Goal: Task Accomplishment & Management: Complete application form

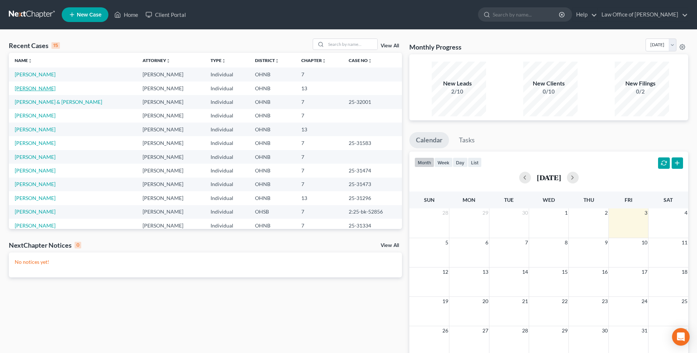
click at [35, 91] on link "[PERSON_NAME]" at bounding box center [35, 88] width 41 height 6
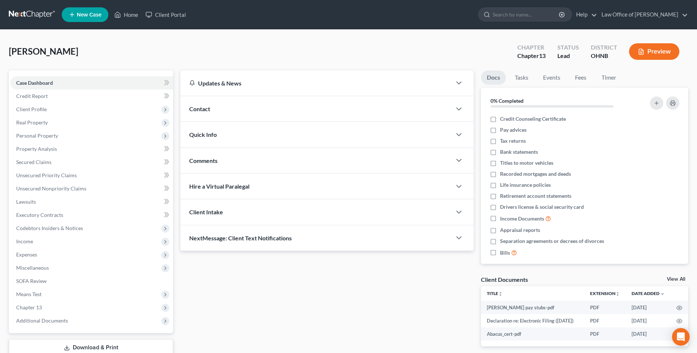
scroll to position [75, 0]
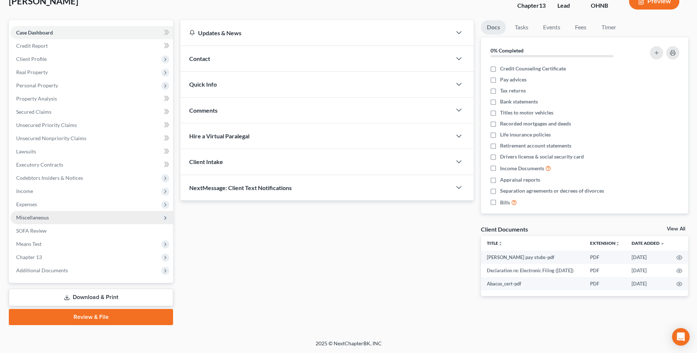
click at [38, 215] on span "Miscellaneous" at bounding box center [32, 218] width 33 height 6
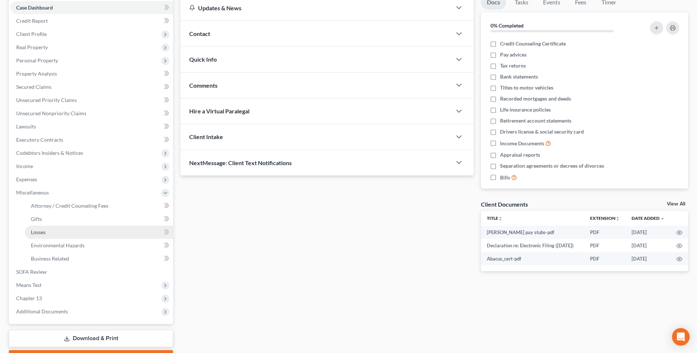
click at [35, 235] on span "Losses" at bounding box center [38, 232] width 15 height 6
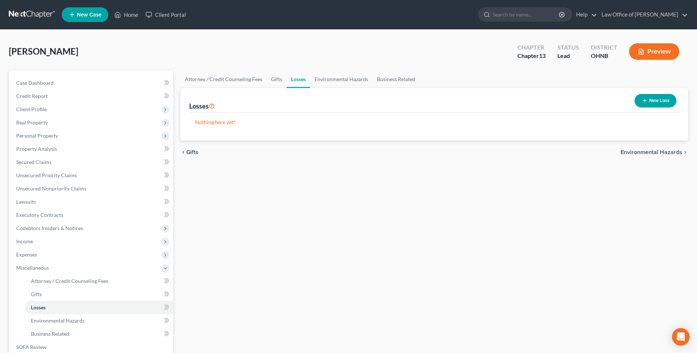
click at [642, 104] on icon "button" at bounding box center [645, 101] width 6 height 6
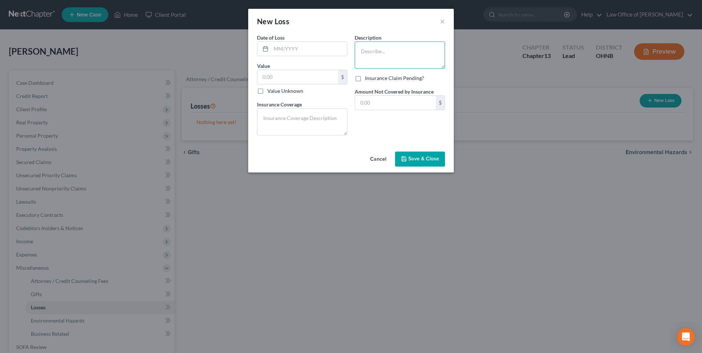
click at [370, 54] on textarea at bounding box center [400, 55] width 90 height 27
type textarea "Gambling"
drag, startPoint x: 269, startPoint y: 53, endPoint x: 305, endPoint y: 57, distance: 35.5
click at [271, 53] on input "text" at bounding box center [309, 49] width 76 height 14
type input "07/2024"
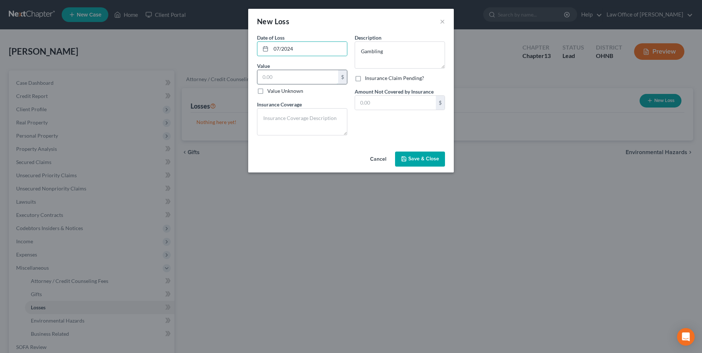
click at [258, 81] on input "text" at bounding box center [298, 77] width 81 height 14
type input "20,000"
click at [436, 162] on span "Save & Close" at bounding box center [424, 159] width 31 height 6
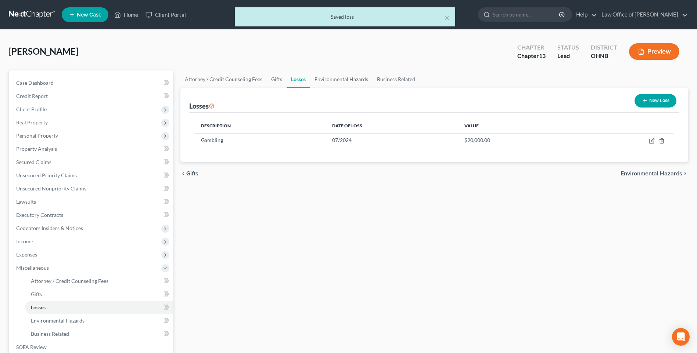
click at [642, 57] on button "Preview" at bounding box center [654, 51] width 50 height 17
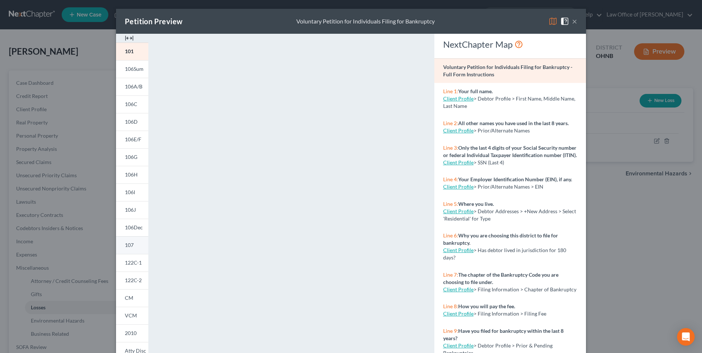
click at [119, 254] on link "107" at bounding box center [132, 246] width 32 height 18
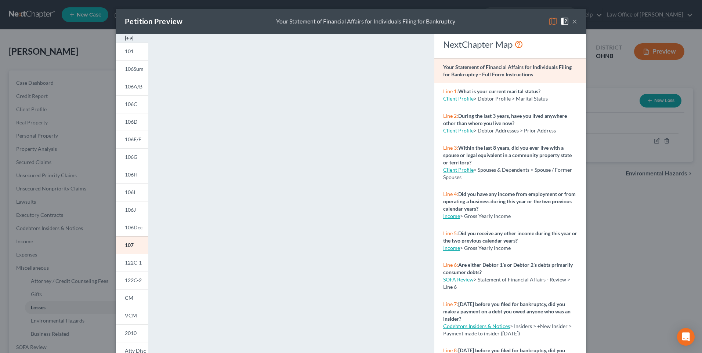
click at [578, 21] on button "×" at bounding box center [574, 21] width 5 height 9
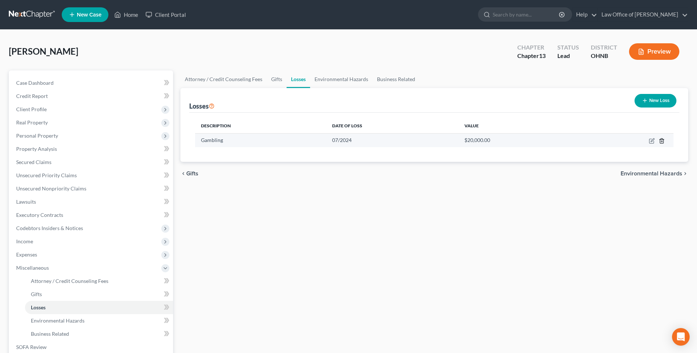
click at [660, 143] on icon "button" at bounding box center [661, 141] width 3 height 5
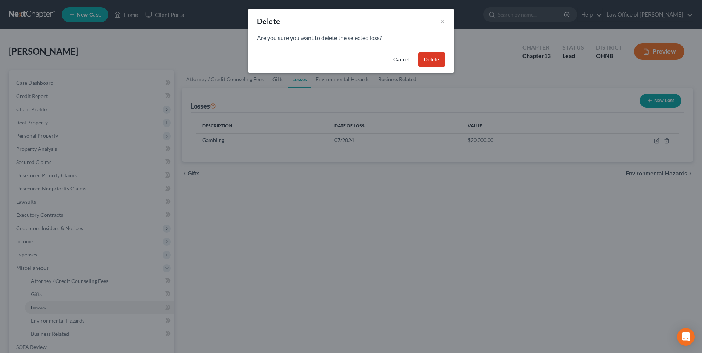
click at [431, 64] on button "Delete" at bounding box center [431, 60] width 27 height 15
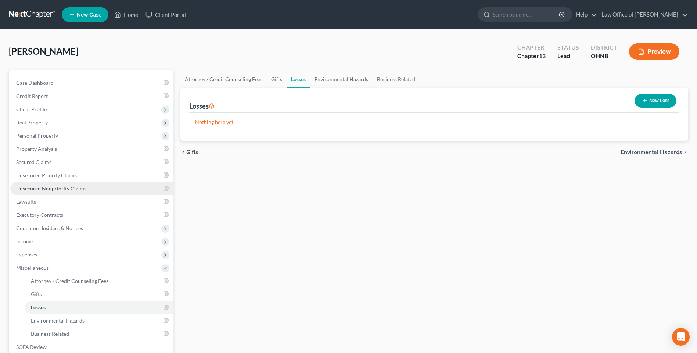
click at [54, 192] on span "Unsecured Nonpriority Claims" at bounding box center [51, 189] width 70 height 6
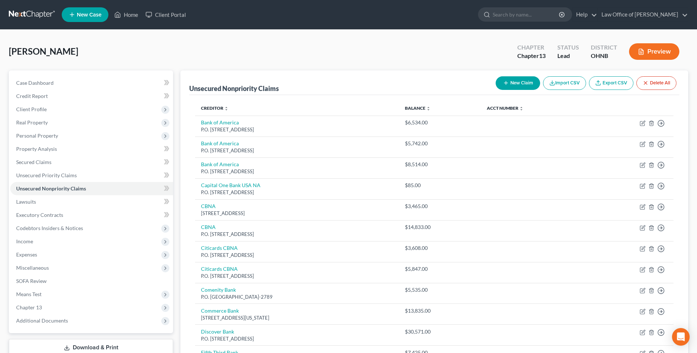
click at [508, 88] on button "New Claim" at bounding box center [518, 83] width 44 height 14
select select "0"
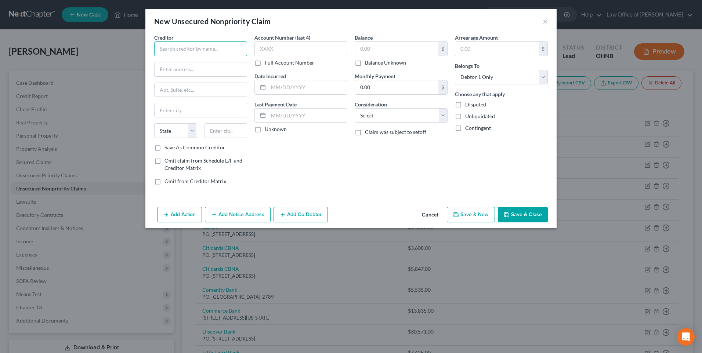
click at [204, 55] on input "text" at bounding box center [200, 49] width 93 height 15
click at [183, 69] on div "P.O. [GEOGRAPHIC_DATA]" at bounding box center [198, 68] width 76 height 6
type input "Verizon"
type input "P.O. Box 650051"
type input "[GEOGRAPHIC_DATA]"
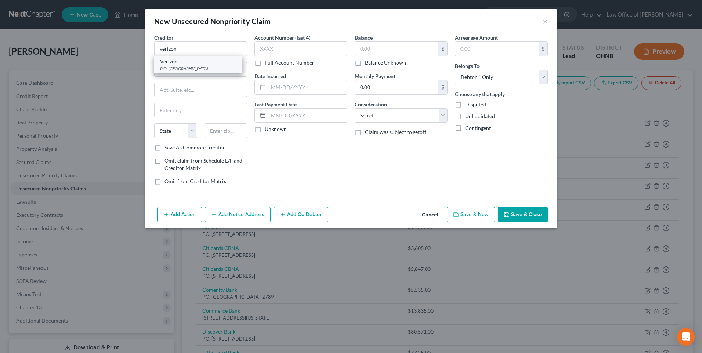
select select "45"
type input "75265"
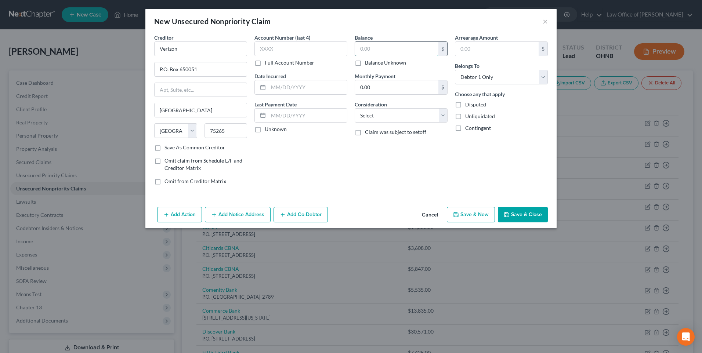
click at [378, 48] on input "text" at bounding box center [396, 49] width 83 height 14
type input "225"
click at [392, 123] on select "Select Cable / Satellite Services Collection Agency Credit Card Debt Debt Couns…" at bounding box center [401, 115] width 93 height 15
select select "2"
click at [355, 115] on select "Select Cable / Satellite Services Collection Agency Credit Card Debt Debt Couns…" at bounding box center [401, 115] width 93 height 15
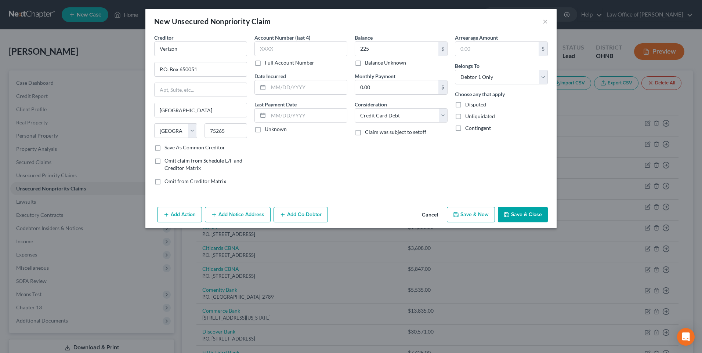
click at [529, 223] on button "Save & Close" at bounding box center [523, 214] width 50 height 15
type input "225.00"
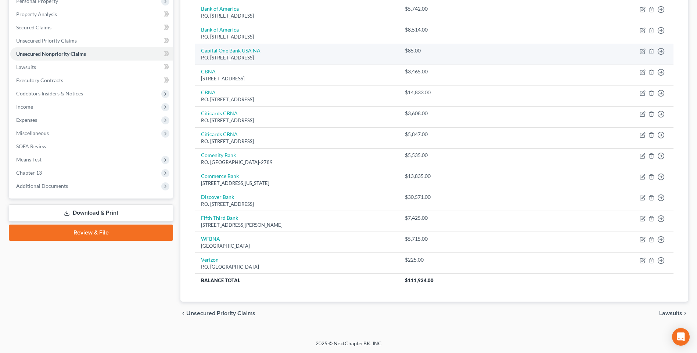
scroll to position [166, 0]
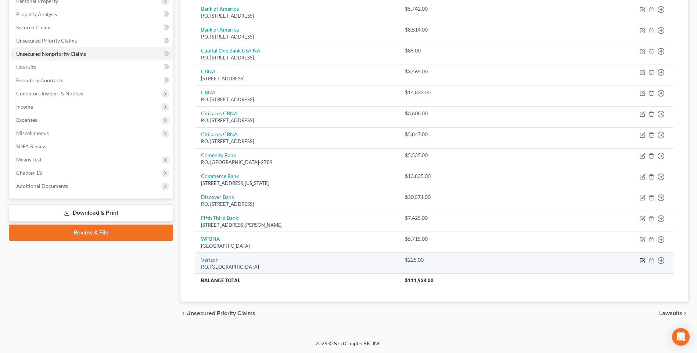
click at [640, 259] on icon "button" at bounding box center [642, 261] width 4 height 4
select select "45"
select select "2"
select select "0"
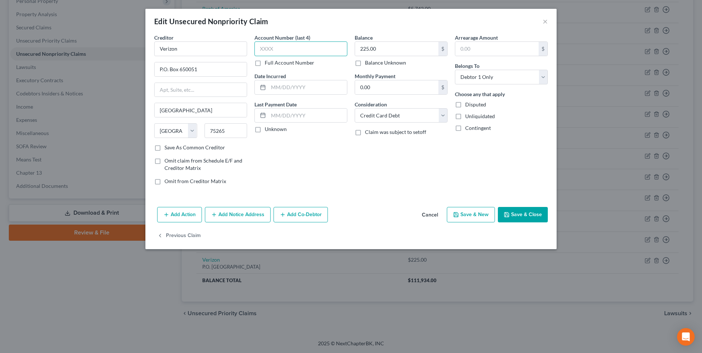
click at [267, 53] on input "text" at bounding box center [301, 49] width 93 height 15
type input "7806"
click at [532, 223] on button "Save & Close" at bounding box center [523, 214] width 50 height 15
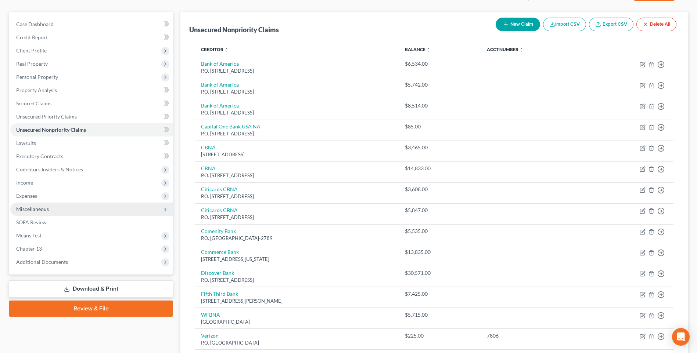
scroll to position [56, 0]
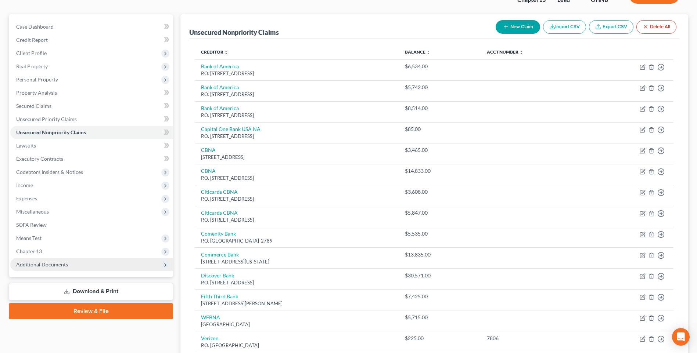
click at [36, 268] on span "Additional Documents" at bounding box center [42, 265] width 52 height 6
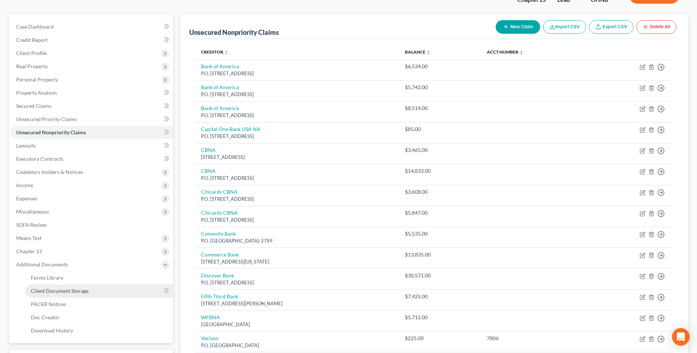
click at [67, 294] on span "Client Document Storage" at bounding box center [60, 291] width 58 height 6
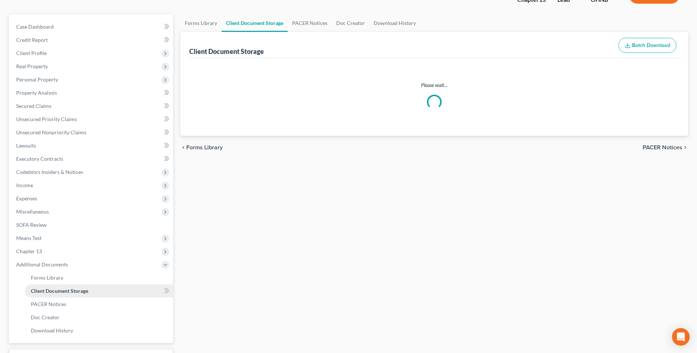
scroll to position [37, 0]
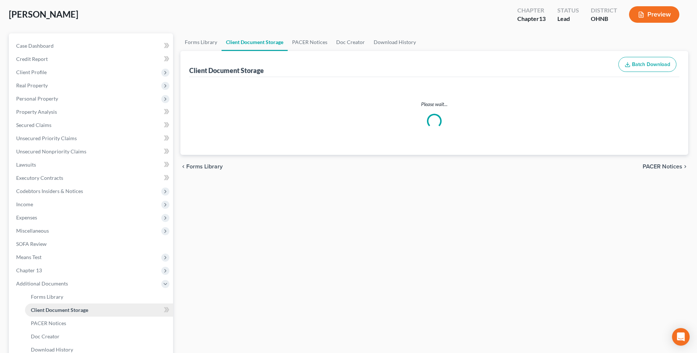
select select "5"
select select "20"
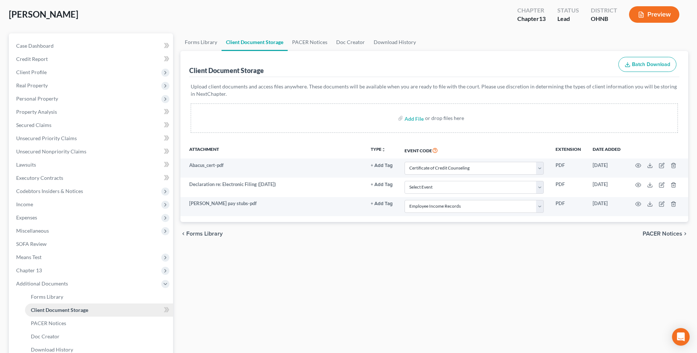
scroll to position [0, 0]
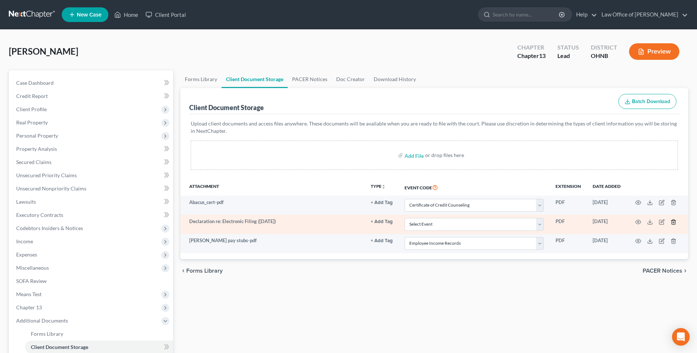
click at [671, 225] on icon "button" at bounding box center [673, 222] width 6 height 6
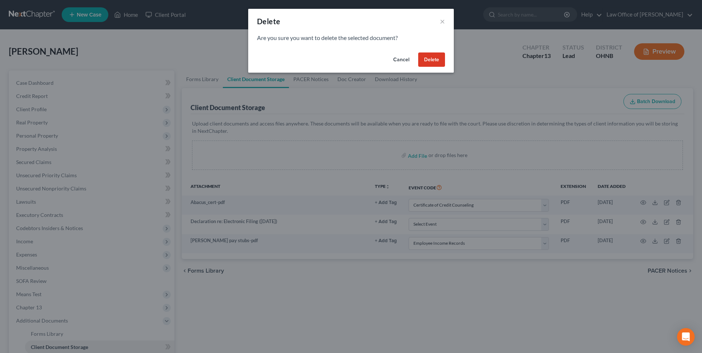
click at [437, 61] on button "Delete" at bounding box center [431, 60] width 27 height 15
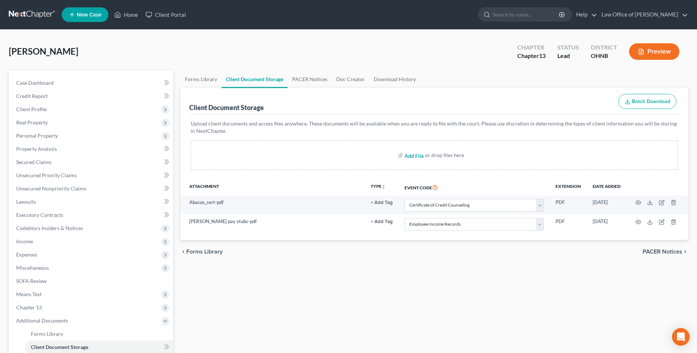
click at [416, 162] on input "file" at bounding box center [413, 155] width 18 height 13
type input "C:\fakepath\Chapter 13 Plan [PERSON_NAME] filing version.pdf"
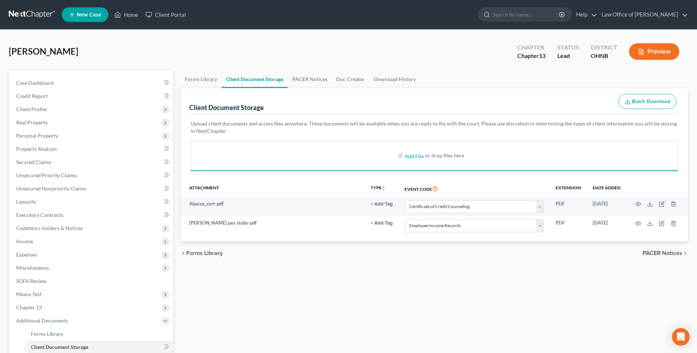
select select "5"
select select "20"
select select "5"
select select "20"
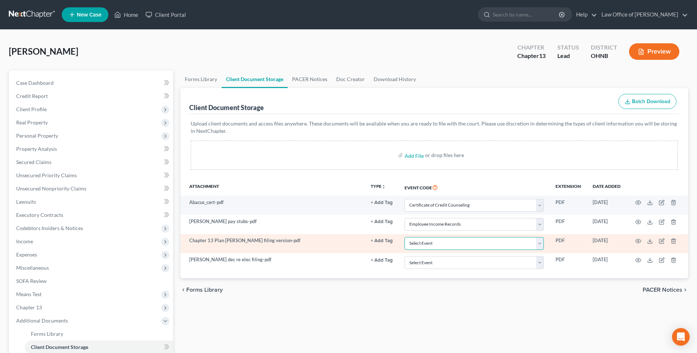
click at [526, 250] on select "Select Event 20 Largest Unsecured Creditors Amended List of Creditors (Fee) Ame…" at bounding box center [473, 243] width 139 height 13
select select "11"
click at [404, 250] on select "Select Event 20 Largest Unsecured Creditors Amended List of Creditors (Fee) Ame…" at bounding box center [473, 243] width 139 height 13
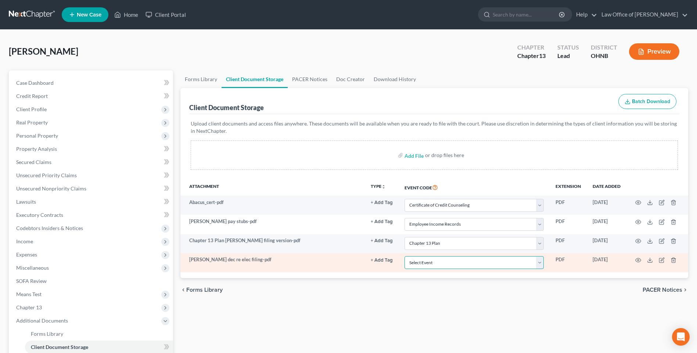
click at [529, 269] on select "Select Event 20 Largest Unsecured Creditors Amended List of Creditors (Fee) Ame…" at bounding box center [473, 262] width 139 height 13
select select "16"
click at [404, 269] on select "Select Event 20 Largest Unsecured Creditors Amended List of Creditors (Fee) Ame…" at bounding box center [473, 262] width 139 height 13
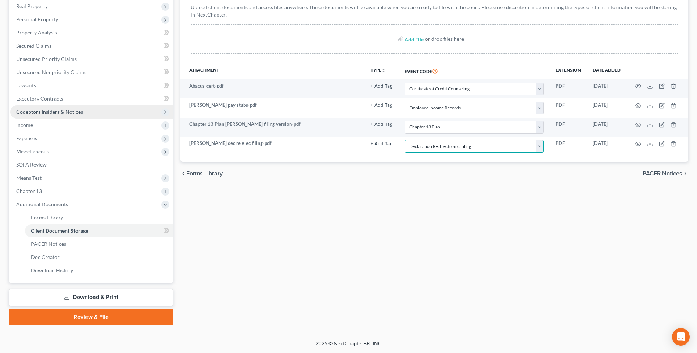
scroll to position [145, 0]
click at [90, 313] on link "Review & File" at bounding box center [91, 317] width 164 height 16
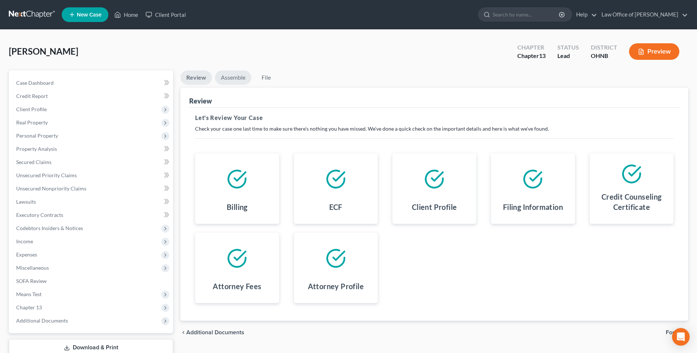
click at [239, 84] on link "Assemble" at bounding box center [233, 78] width 36 height 14
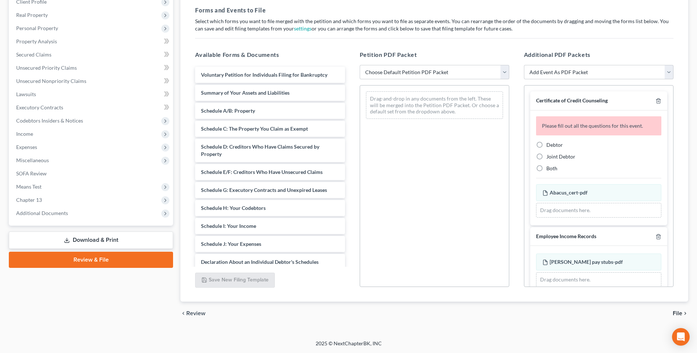
scroll to position [87, 0]
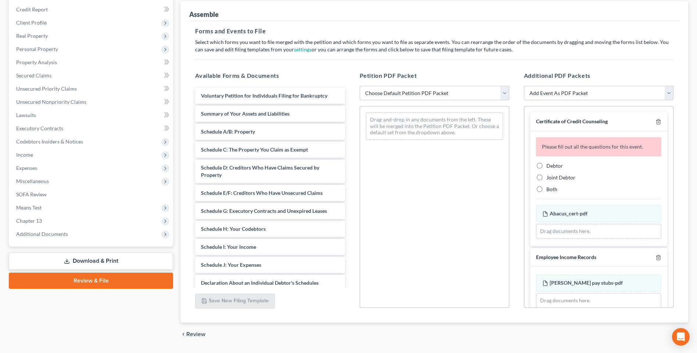
click at [505, 101] on select "Choose Default Petition PDF Packet Complete Bankruptcy Petition (all forms and …" at bounding box center [435, 93] width 150 height 15
select select "0"
click at [360, 96] on select "Choose Default Petition PDF Packet Complete Bankruptcy Petition (all forms and …" at bounding box center [435, 93] width 150 height 15
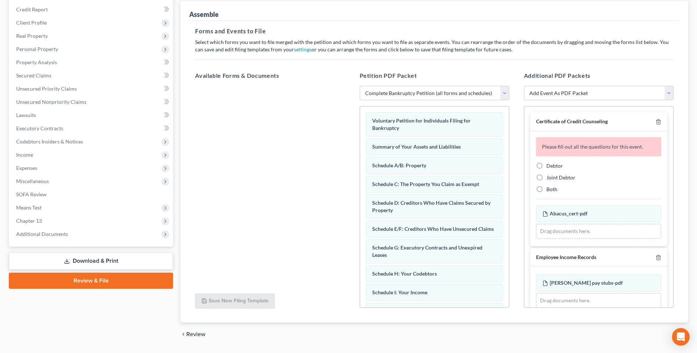
drag, startPoint x: 543, startPoint y: 193, endPoint x: 614, endPoint y: 199, distance: 71.6
click at [546, 170] on label "Debtor" at bounding box center [554, 165] width 17 height 7
drag, startPoint x: 614, startPoint y: 199, endPoint x: 660, endPoint y: 226, distance: 53.0
click at [546, 170] on label "Debtor" at bounding box center [554, 165] width 17 height 7
click at [549, 167] on input "Debtor" at bounding box center [551, 164] width 5 height 5
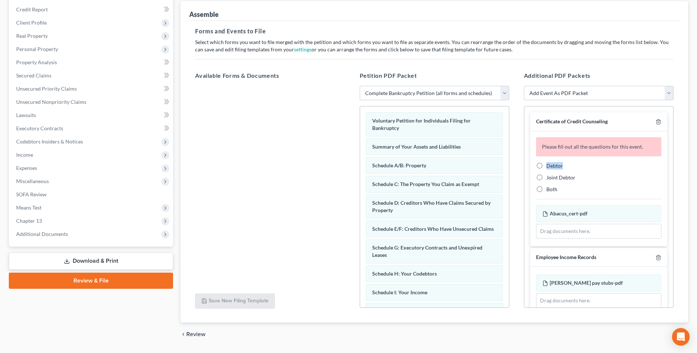
radio input "true"
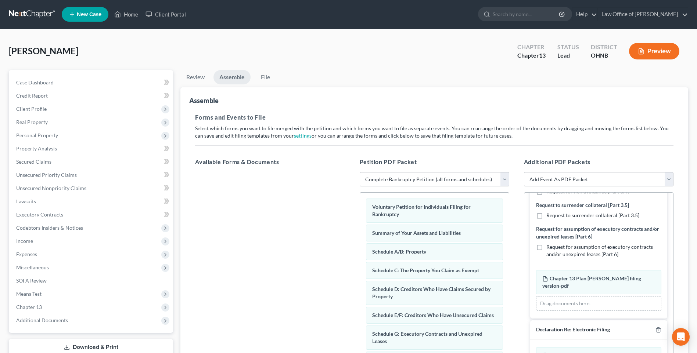
scroll to position [0, 0]
click at [270, 82] on link "File" at bounding box center [266, 78] width 24 height 14
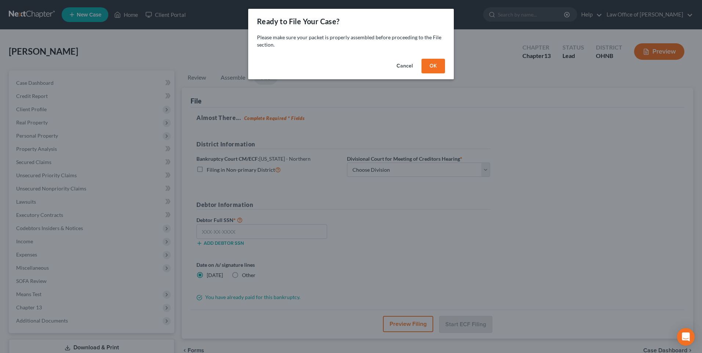
click at [438, 73] on button "OK" at bounding box center [434, 66] width 24 height 15
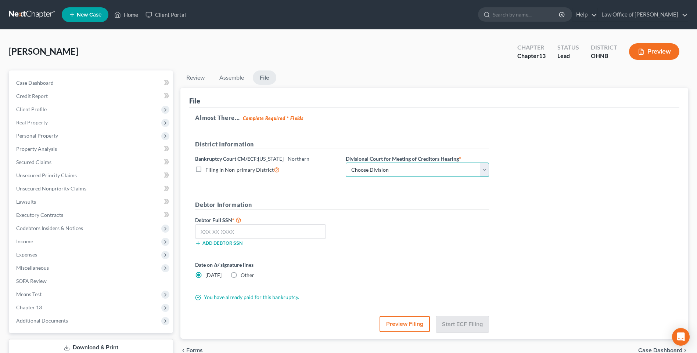
click at [417, 177] on select "Choose Division Akron [GEOGRAPHIC_DATA] [GEOGRAPHIC_DATA] [GEOGRAPHIC_DATA] [GE…" at bounding box center [417, 170] width 143 height 15
select select "3"
click at [356, 172] on select "Choose Division Akron [GEOGRAPHIC_DATA] [GEOGRAPHIC_DATA] [GEOGRAPHIC_DATA] [GE…" at bounding box center [417, 170] width 143 height 15
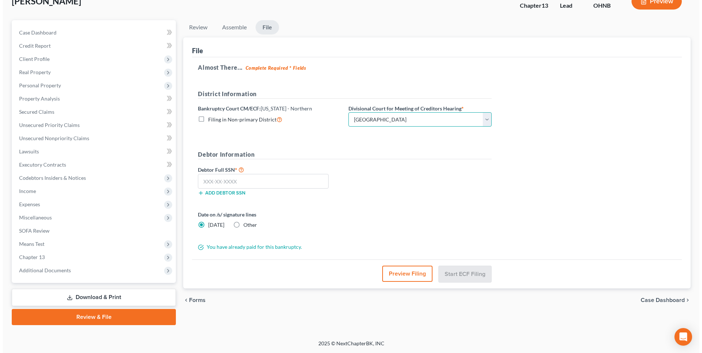
scroll to position [73, 0]
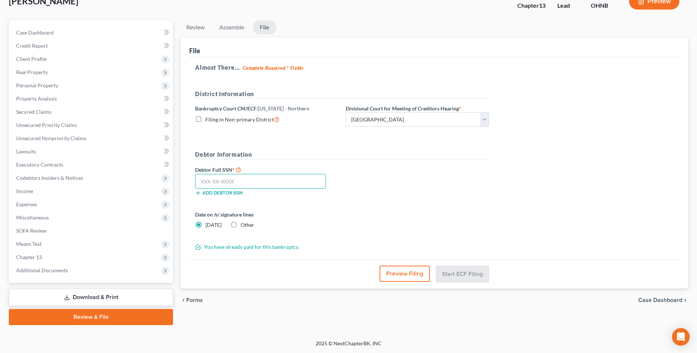
click at [205, 174] on input "text" at bounding box center [260, 181] width 131 height 15
type input "299-62-0821"
click at [406, 272] on button "Preview Filing" at bounding box center [405, 274] width 50 height 16
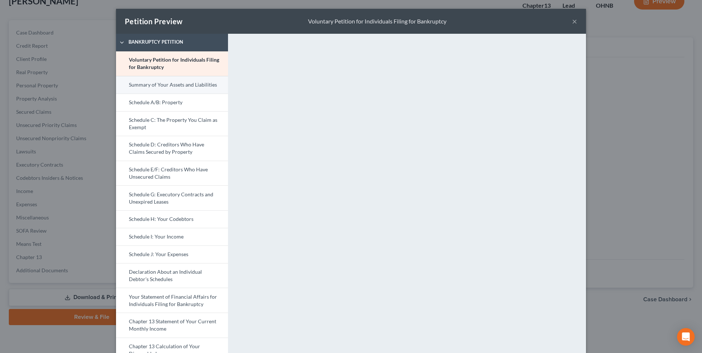
click at [144, 93] on link "Summary of Your Assets and Liabilities" at bounding box center [172, 85] width 112 height 18
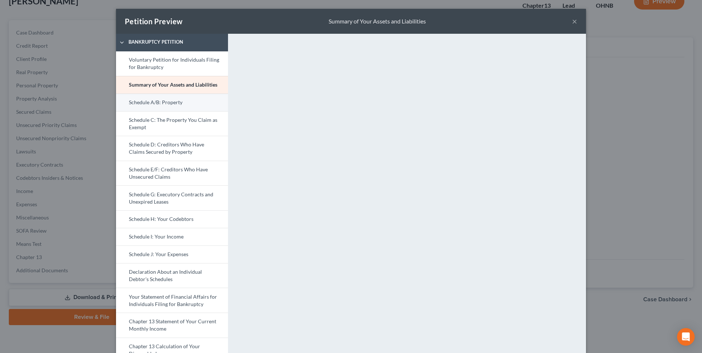
click at [145, 111] on link "Schedule A/B: Property" at bounding box center [172, 103] width 112 height 18
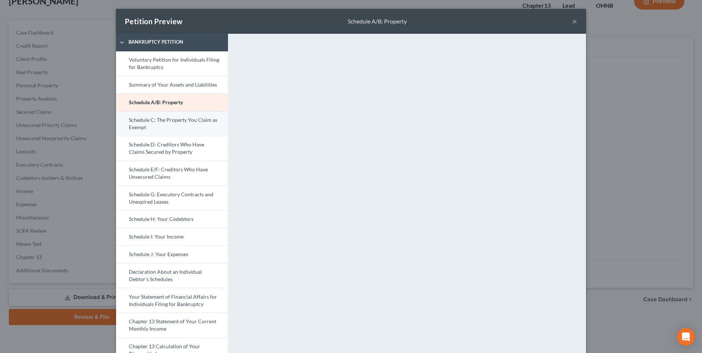
click at [151, 129] on link "Schedule C: The Property You Claim as Exempt" at bounding box center [172, 123] width 112 height 25
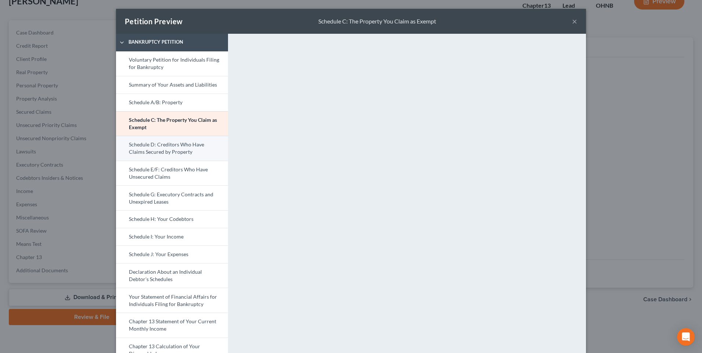
click at [155, 154] on link "Schedule D: Creditors Who Have Claims Secured by Property" at bounding box center [172, 148] width 112 height 25
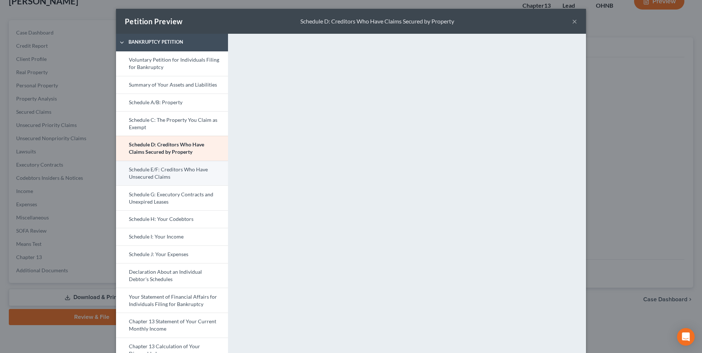
click at [167, 186] on link "Schedule E/F: Creditors Who Have Unsecured Claims" at bounding box center [172, 173] width 112 height 25
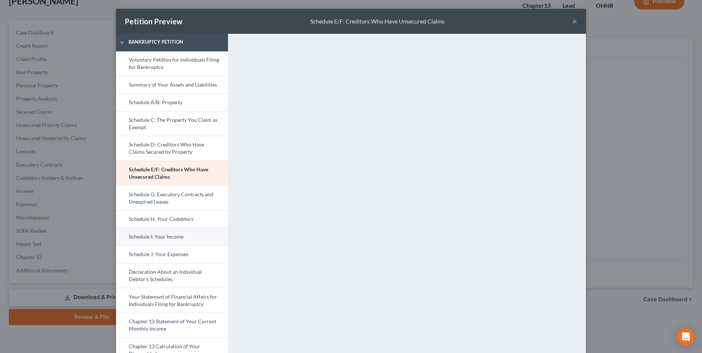
click at [137, 246] on link "Schedule I: Your Income" at bounding box center [172, 237] width 112 height 18
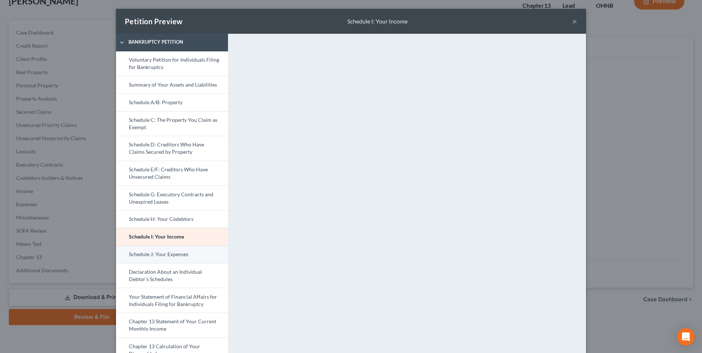
click at [146, 263] on link "Schedule J: Your Expenses" at bounding box center [172, 255] width 112 height 18
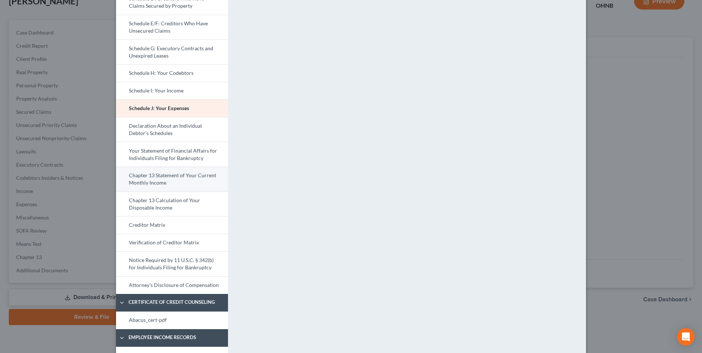
scroll to position [147, 0]
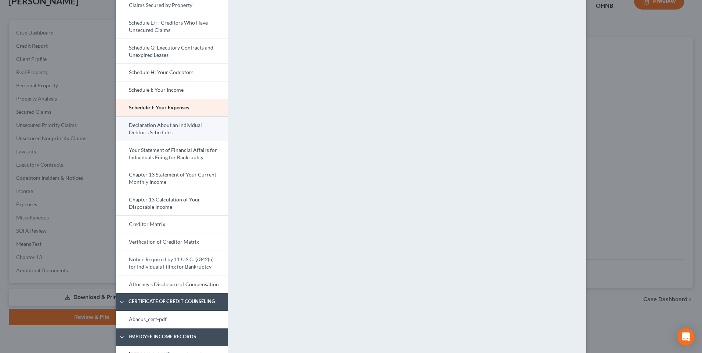
click at [129, 141] on link "Declaration About an Individual Debtor's Schedules" at bounding box center [172, 128] width 112 height 25
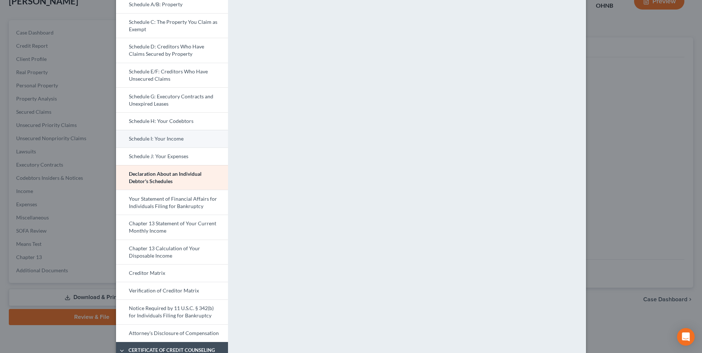
scroll to position [110, 0]
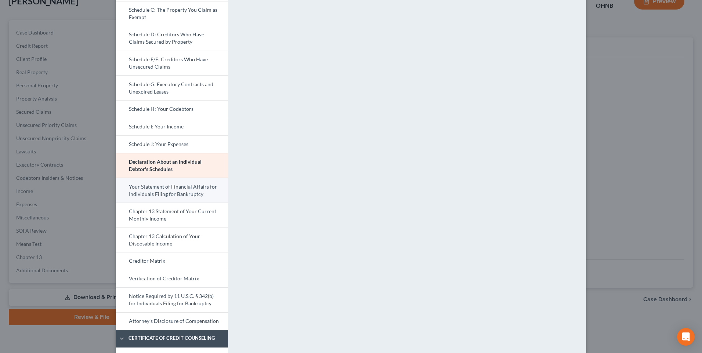
click at [159, 203] on link "Your Statement of Financial Affairs for Individuals Filing for Bankruptcy" at bounding box center [172, 190] width 112 height 25
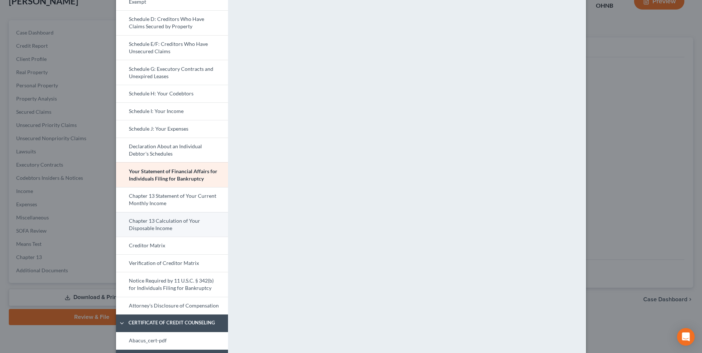
scroll to position [147, 0]
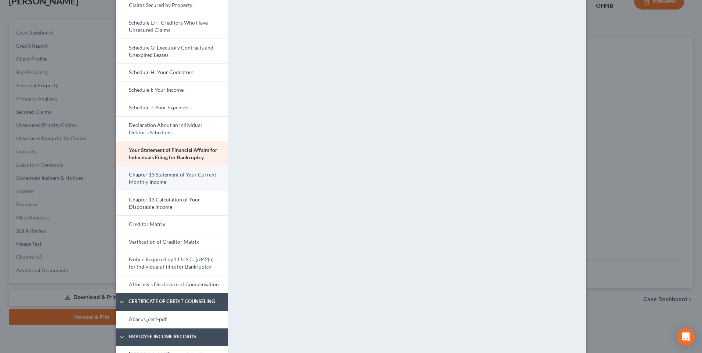
click at [139, 191] on link "Chapter 13 Statement of Your Current Monthly Income" at bounding box center [172, 178] width 112 height 25
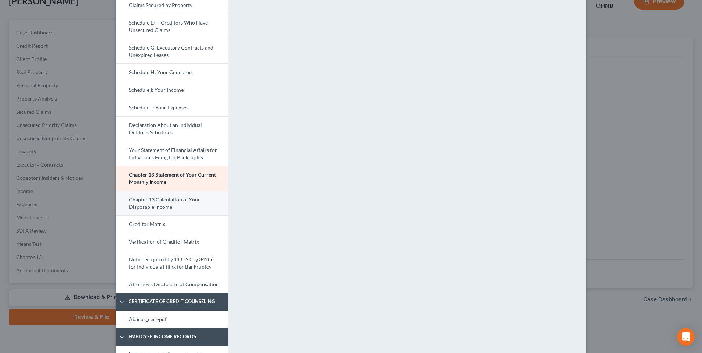
click at [132, 216] on link "Chapter 13 Calculation of Your Disposable Income" at bounding box center [172, 203] width 112 height 25
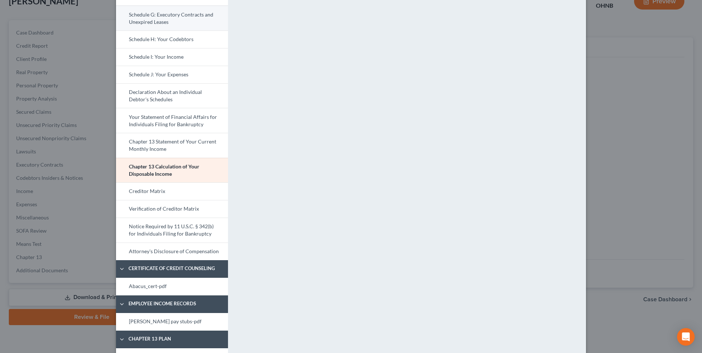
scroll to position [220, 0]
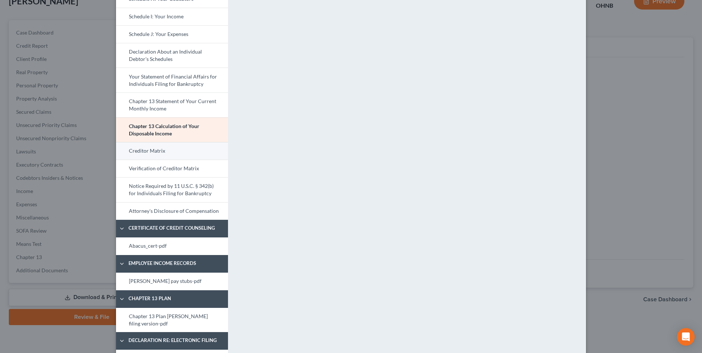
click at [158, 160] on link "Creditor Matrix" at bounding box center [172, 151] width 112 height 18
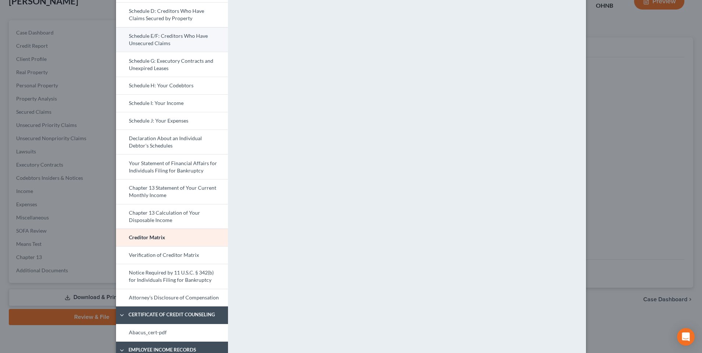
scroll to position [184, 0]
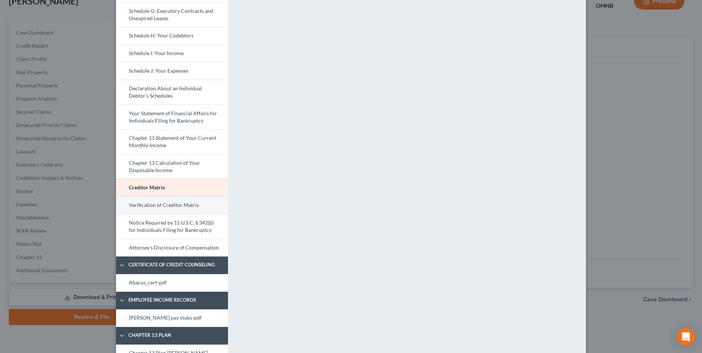
click at [168, 214] on link "Verification of Creditor Matrix" at bounding box center [172, 206] width 112 height 18
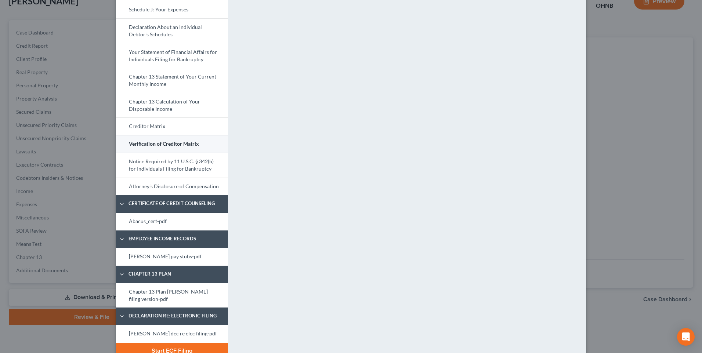
scroll to position [257, 0]
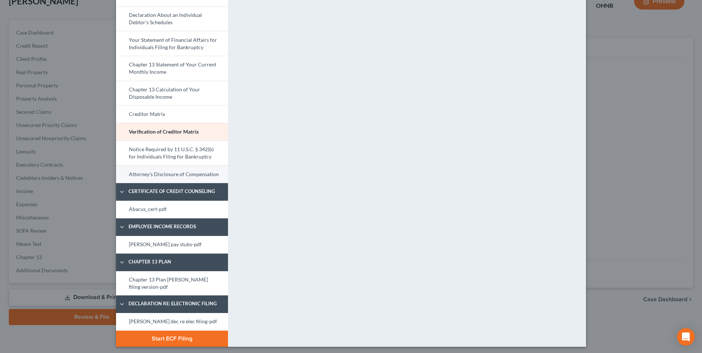
click at [143, 183] on link "Attorney's Disclosure of Compensation" at bounding box center [172, 175] width 112 height 18
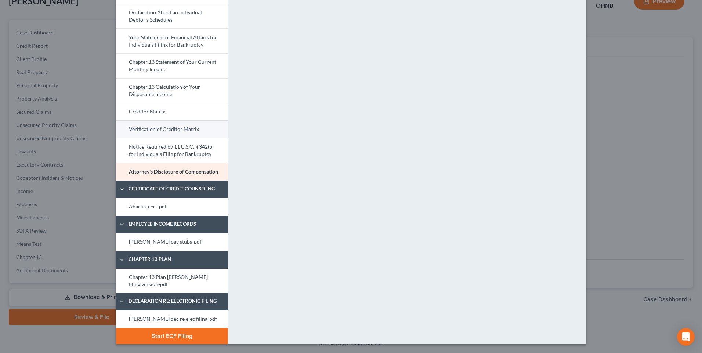
scroll to position [294, 0]
click at [134, 198] on link "Abacus_cert-pdf" at bounding box center [172, 207] width 112 height 18
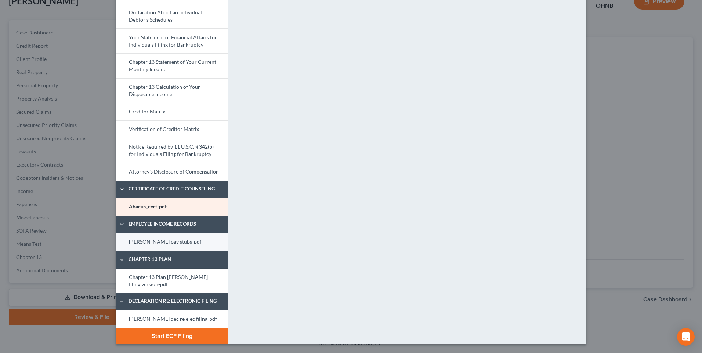
click at [155, 238] on link "[PERSON_NAME] pay stubs-pdf" at bounding box center [172, 243] width 112 height 18
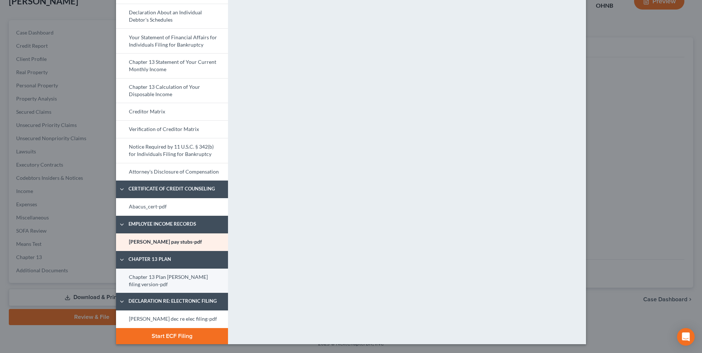
click at [149, 274] on link "Chapter 13 Plan [PERSON_NAME] filing version-pdf" at bounding box center [172, 281] width 112 height 25
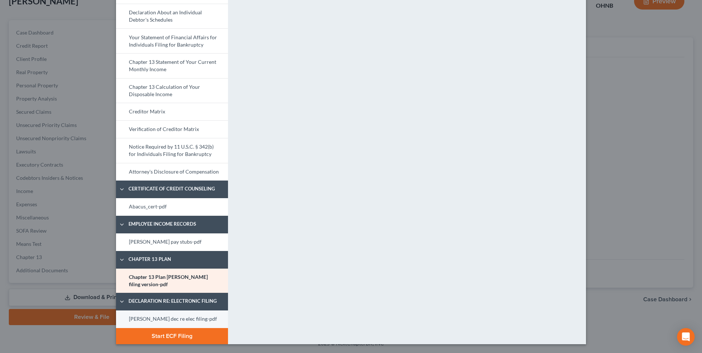
click at [161, 318] on link "[PERSON_NAME] dec re elec filing-pdf" at bounding box center [172, 320] width 112 height 18
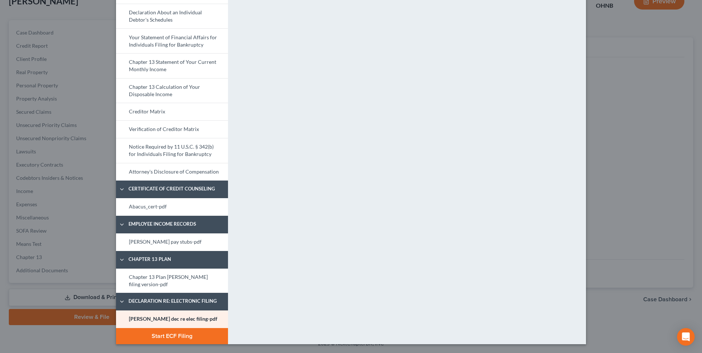
click at [161, 335] on button "Start ECF Filing" at bounding box center [172, 336] width 112 height 16
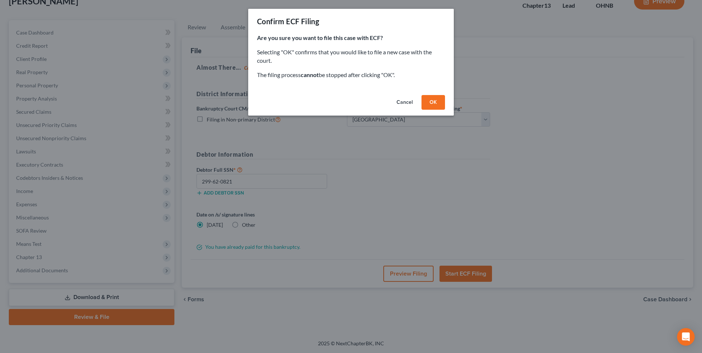
click at [438, 110] on button "OK" at bounding box center [434, 102] width 24 height 15
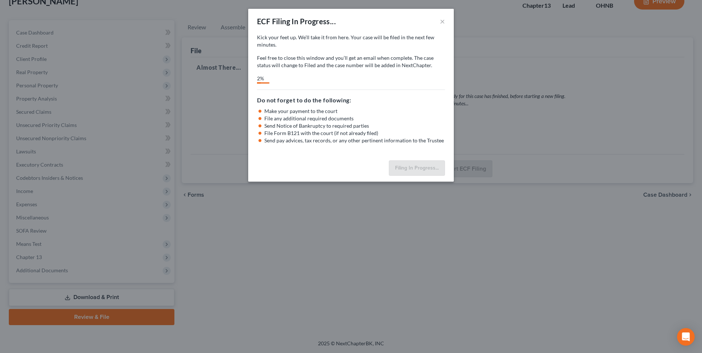
click at [385, 19] on div "ECF Filing In Progress... ×" at bounding box center [351, 21] width 206 height 25
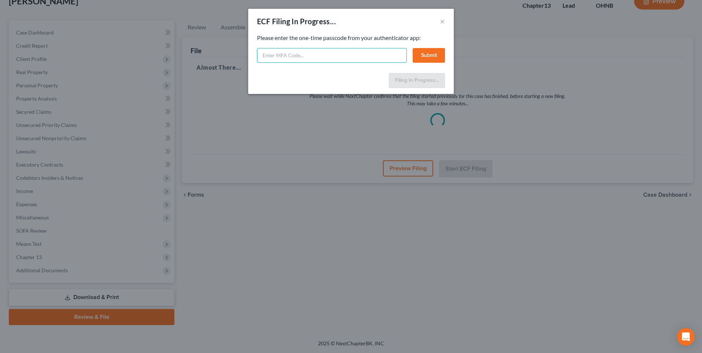
paste input "f6oz-11ly-ytu1-b89i"
type input "f6oz-11ly-ytu1-b89i"
click at [434, 61] on button "Submit" at bounding box center [429, 55] width 32 height 15
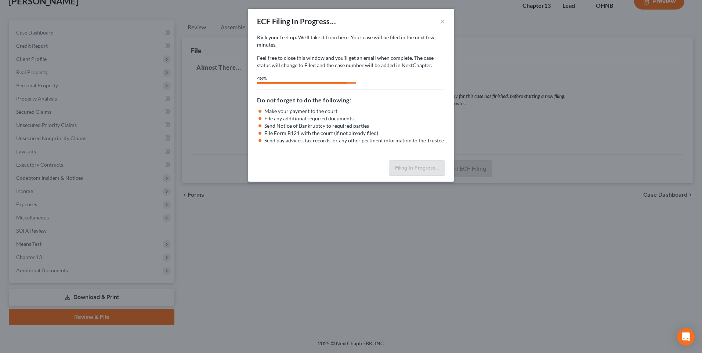
select select "3"
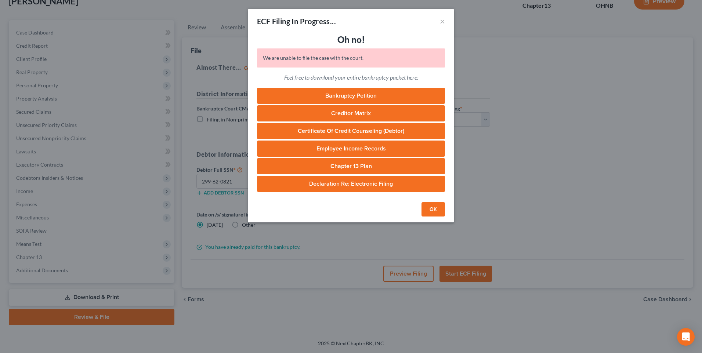
click at [440, 217] on button "OK" at bounding box center [434, 209] width 24 height 15
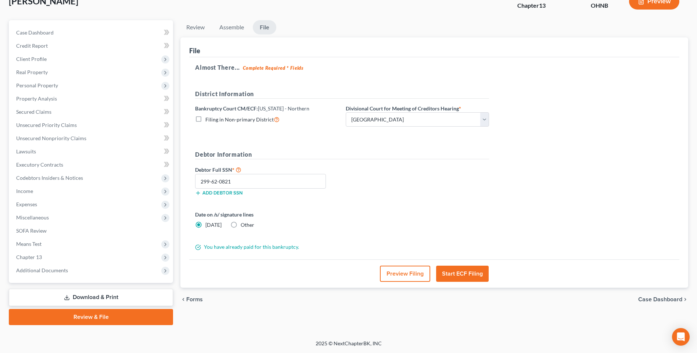
click at [467, 270] on button "Start ECF Filing" at bounding box center [462, 274] width 53 height 16
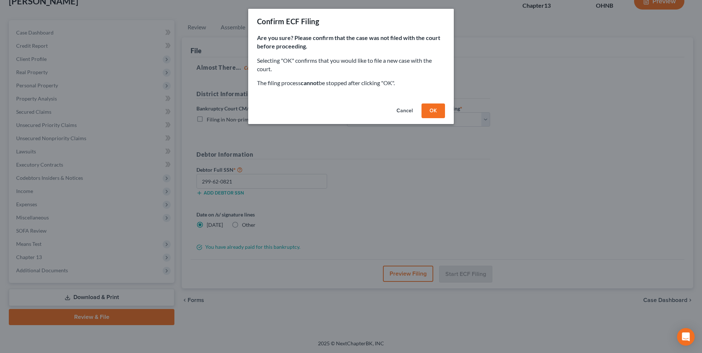
drag, startPoint x: 438, startPoint y: 118, endPoint x: 398, endPoint y: 148, distance: 49.5
click at [435, 118] on button "OK" at bounding box center [434, 111] width 24 height 15
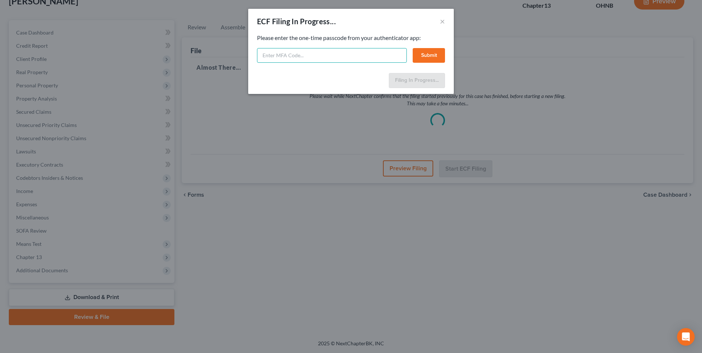
click at [302, 57] on input "text" at bounding box center [332, 55] width 150 height 15
paste input "efqz-61mm-xmu7-tmlc"
type input "efqz-61mm-xmu7-tmlc"
click at [429, 56] on button "Submit" at bounding box center [429, 55] width 32 height 15
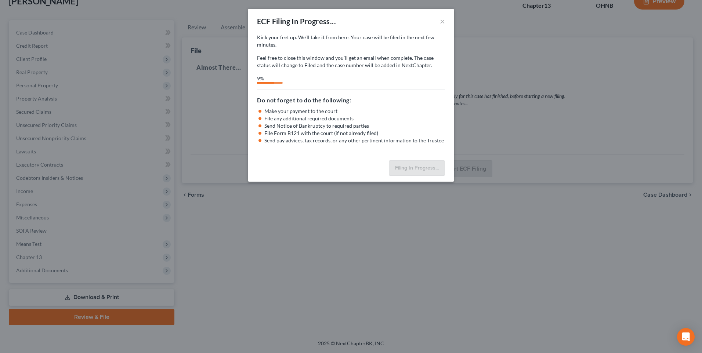
select select "3"
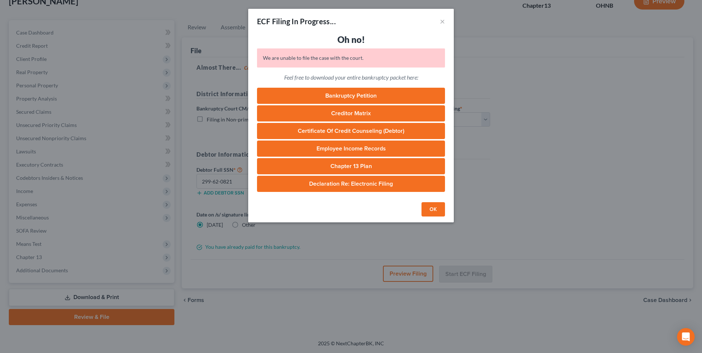
click at [361, 100] on link "Bankruptcy Petition" at bounding box center [351, 96] width 188 height 16
click at [348, 121] on link "Creditor Matrix" at bounding box center [351, 113] width 188 height 16
click at [351, 139] on link "Certificate of Credit Counseling (Debtor)" at bounding box center [351, 131] width 188 height 16
click at [346, 156] on link "Employee Income Records" at bounding box center [351, 149] width 188 height 16
click at [347, 175] on link "Chapter 13 Plan" at bounding box center [351, 166] width 188 height 16
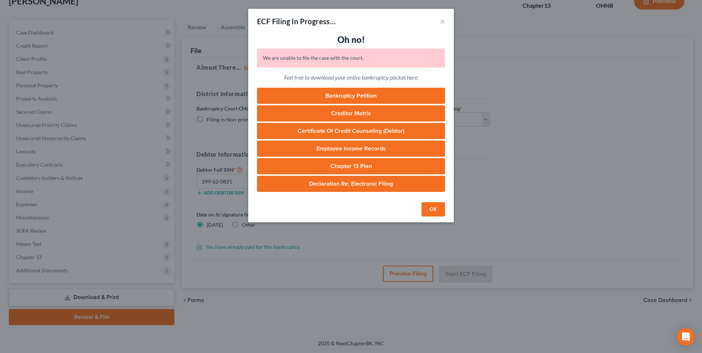
click at [359, 192] on link "Declaration Re: Electronic Filing" at bounding box center [351, 184] width 188 height 16
click at [442, 217] on button "OK" at bounding box center [434, 209] width 24 height 15
